Goal: Entertainment & Leisure: Consume media (video, audio)

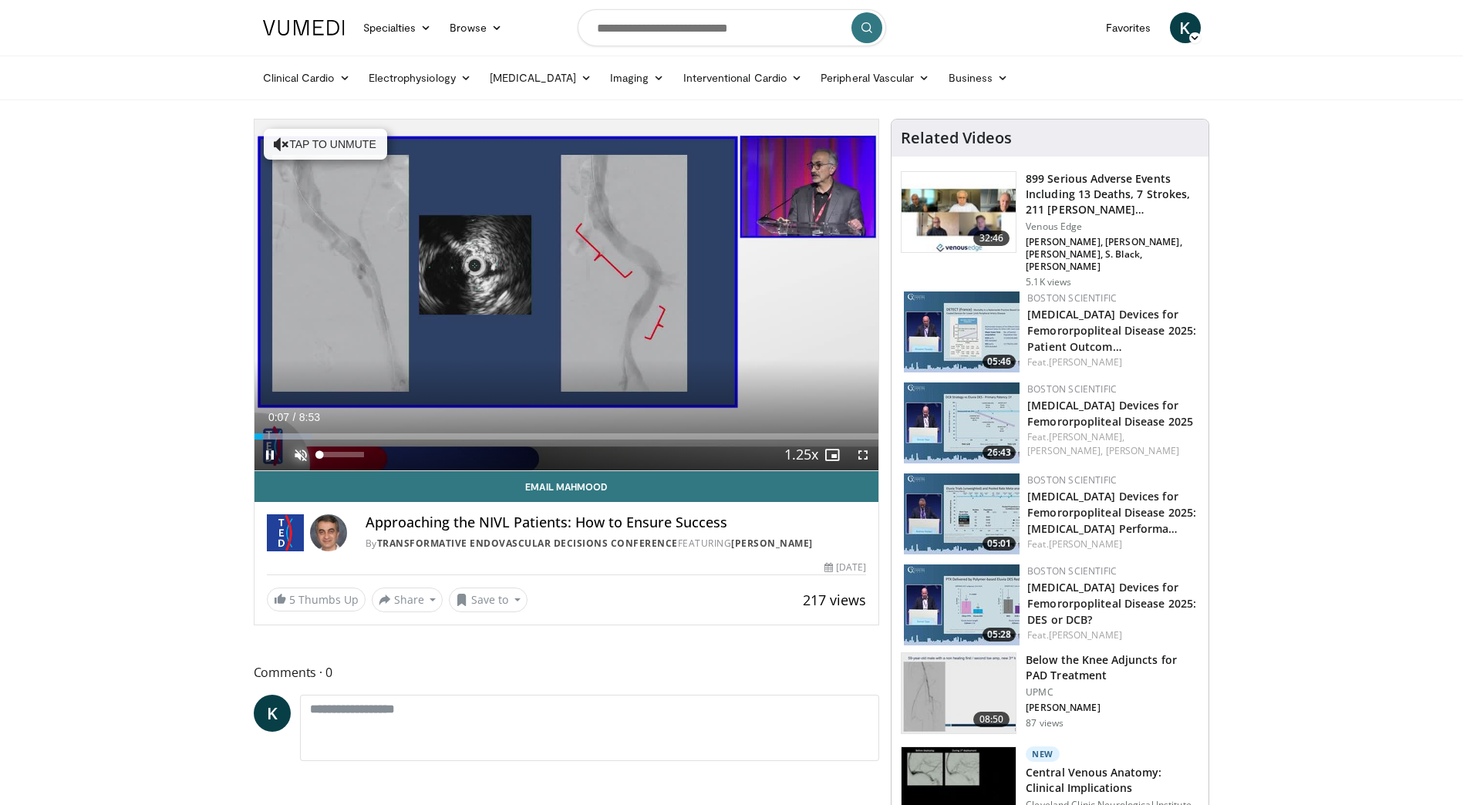
click at [298, 450] on span "Video Player" at bounding box center [300, 455] width 31 height 31
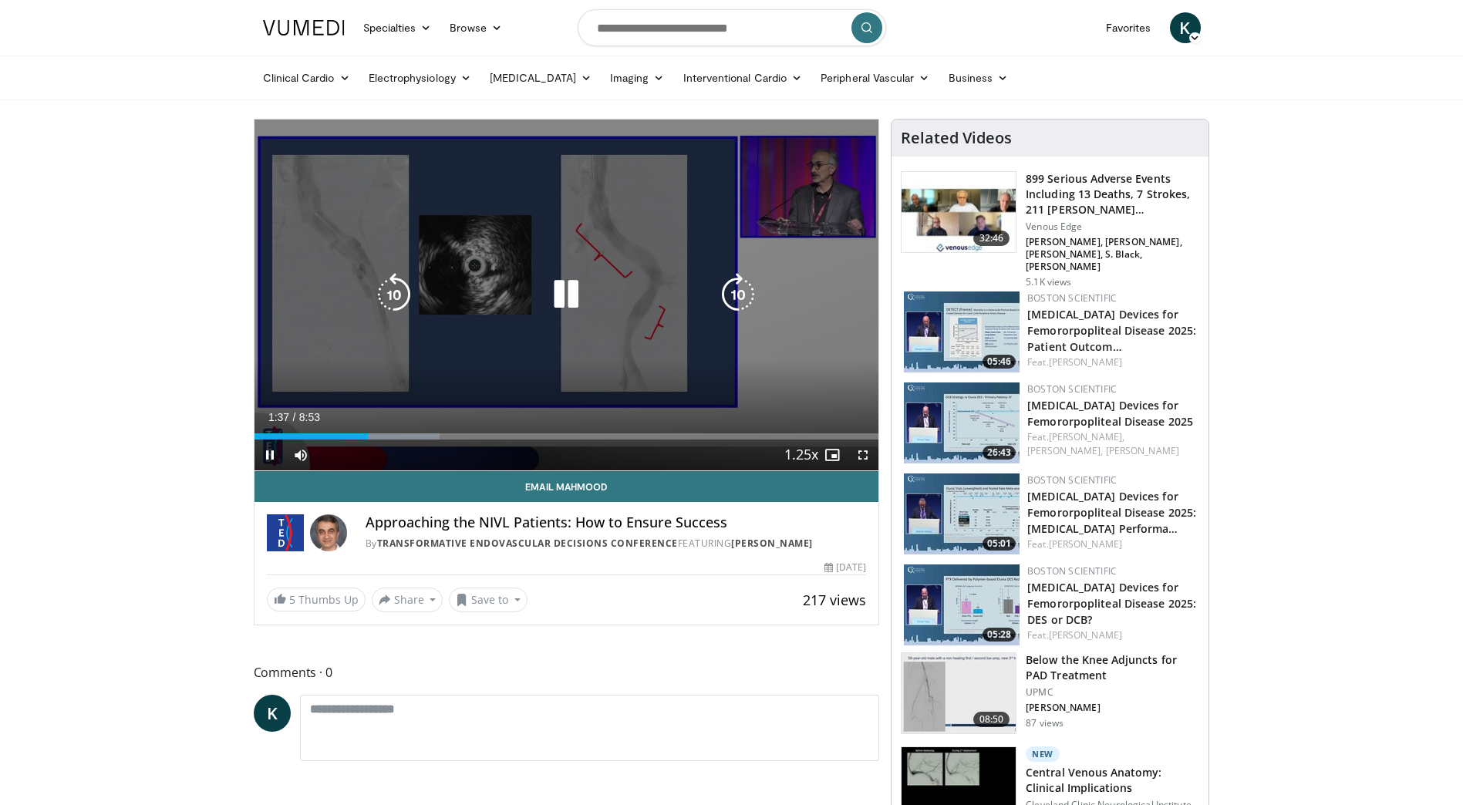
click at [573, 303] on icon "Video Player" at bounding box center [565, 294] width 43 height 43
click at [567, 291] on icon "Video Player" at bounding box center [565, 294] width 43 height 43
click at [387, 282] on icon "Video Player" at bounding box center [393, 294] width 43 height 43
click at [396, 288] on icon "Video Player" at bounding box center [393, 294] width 43 height 43
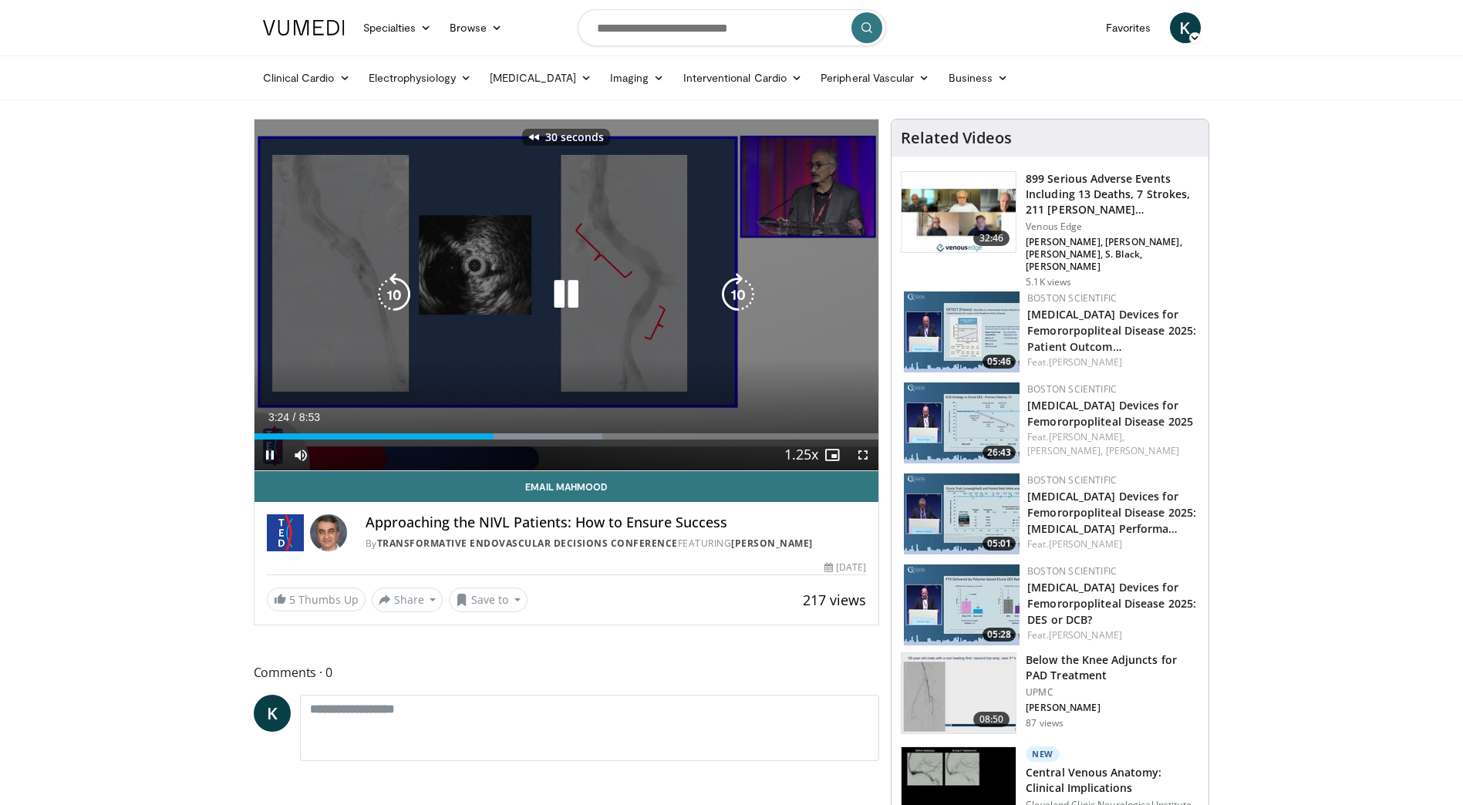
click at [396, 288] on icon "Video Player" at bounding box center [393, 294] width 43 height 43
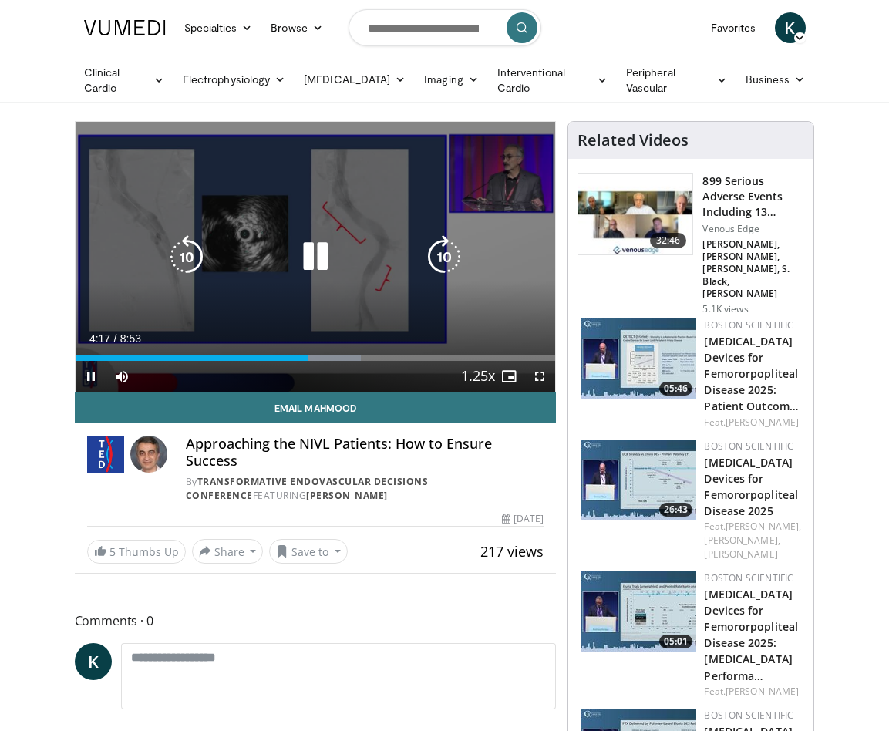
click at [311, 252] on icon "Video Player" at bounding box center [315, 256] width 43 height 43
click at [315, 258] on icon "Video Player" at bounding box center [315, 256] width 43 height 43
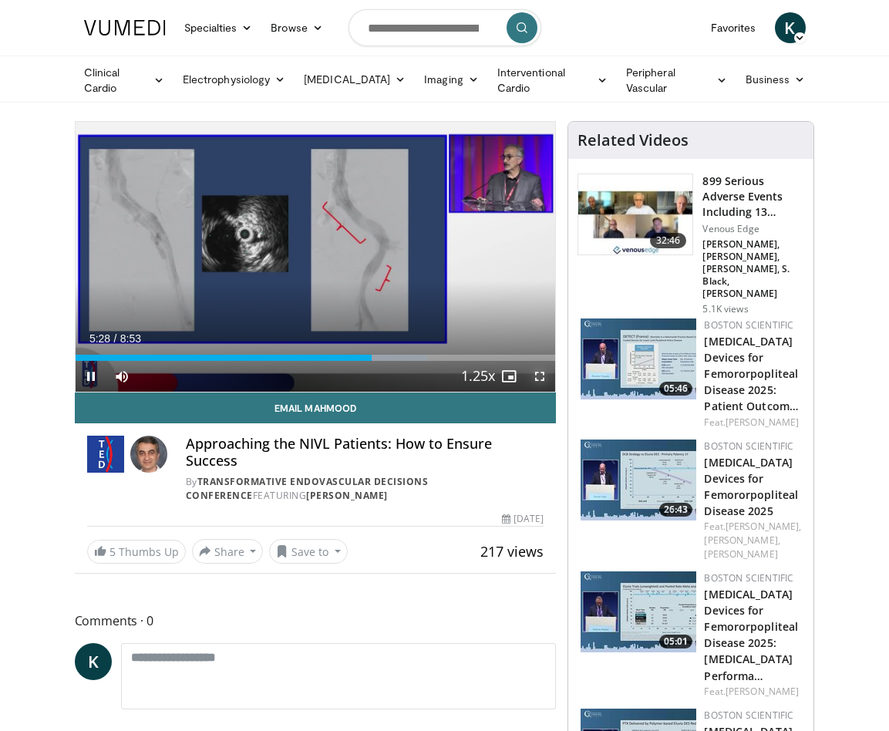
click at [535, 372] on span "Video Player" at bounding box center [539, 376] width 31 height 31
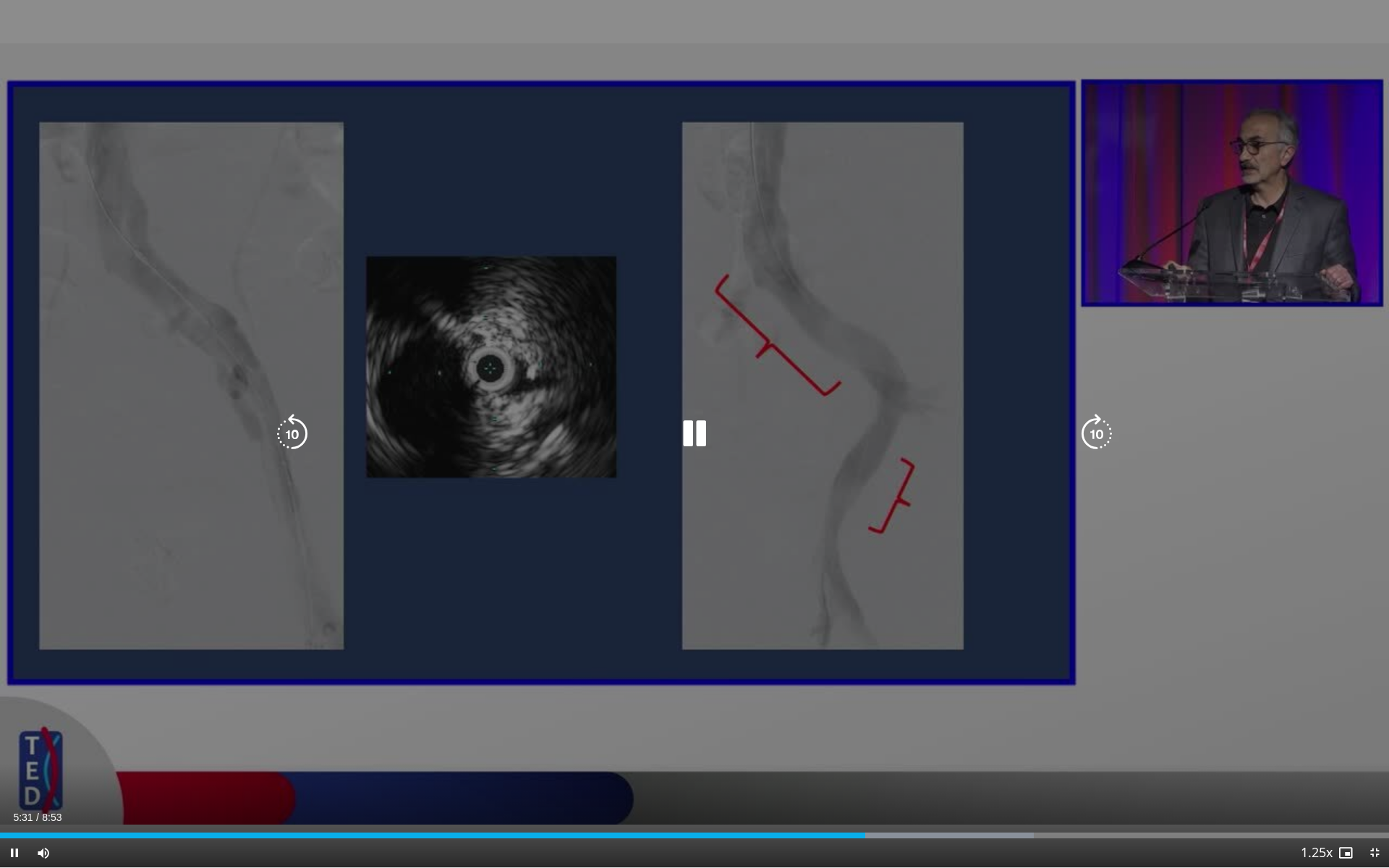
click at [285, 429] on icon "Video Player" at bounding box center [292, 434] width 40 height 40
click at [282, 433] on icon "Video Player" at bounding box center [292, 434] width 40 height 40
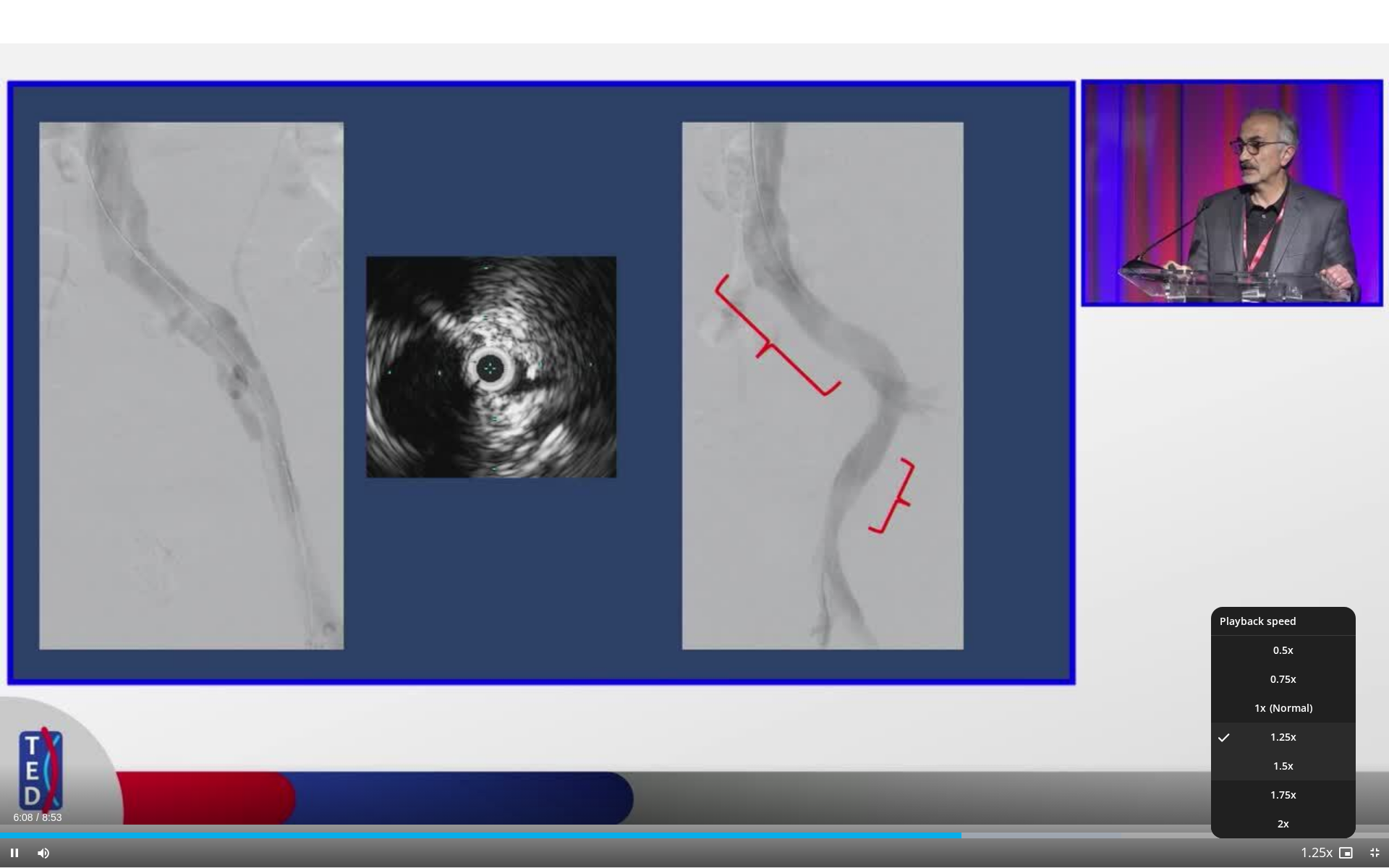
click at [1296, 754] on li "1.5x" at bounding box center [1284, 766] width 145 height 29
